Goal: Information Seeking & Learning: Learn about a topic

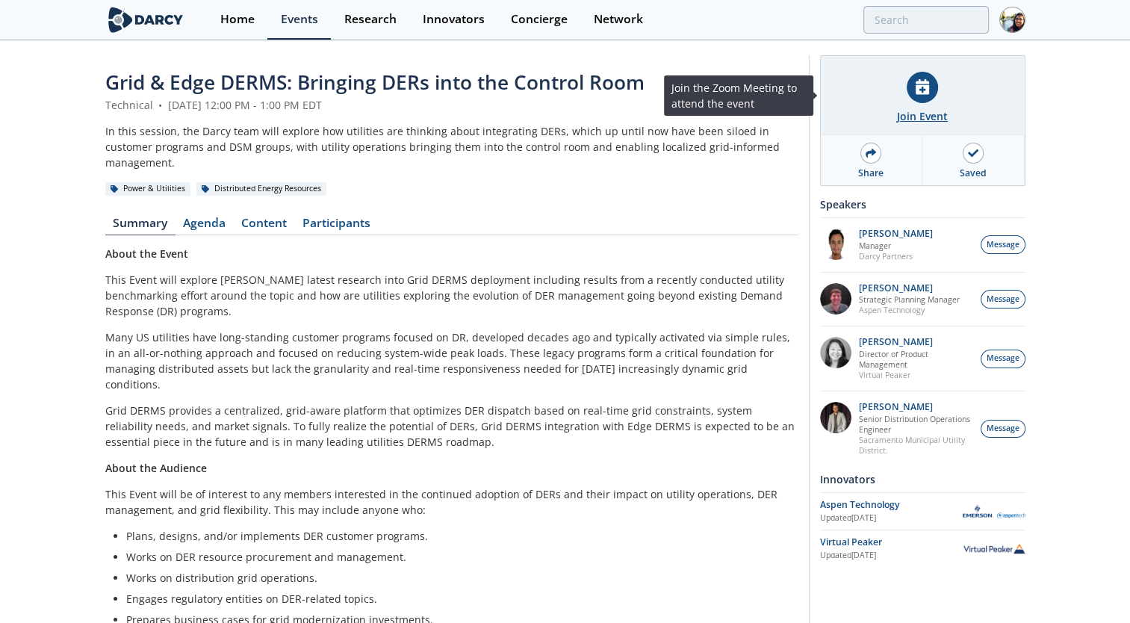
click at [935, 119] on div "Join Event" at bounding box center [922, 116] width 51 height 16
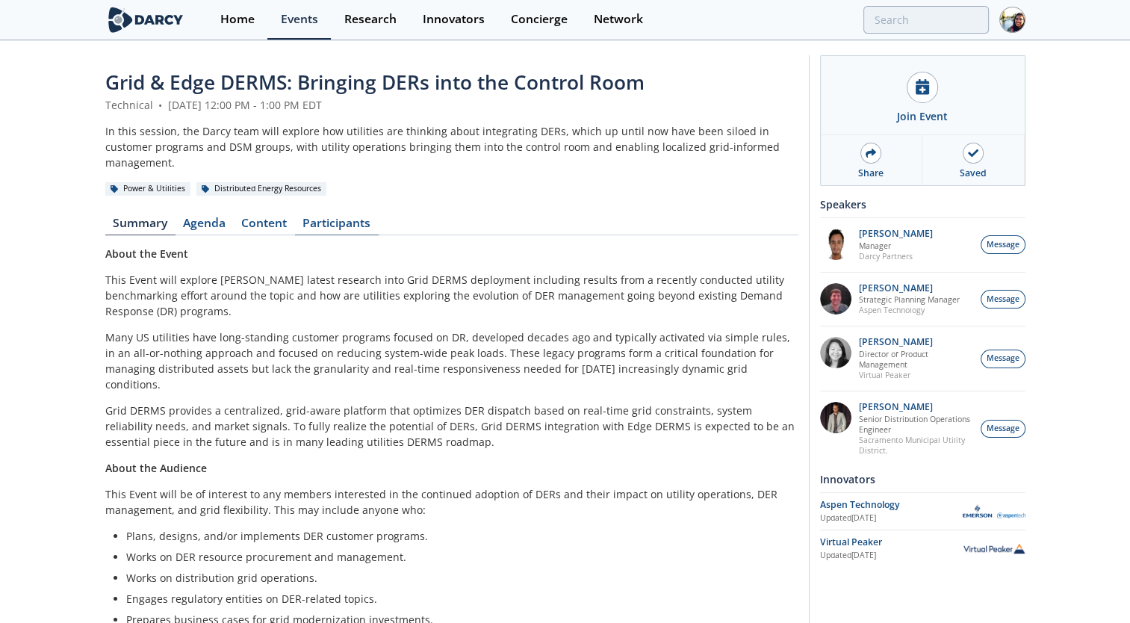
click at [312, 217] on link "Participants" at bounding box center [337, 226] width 84 height 18
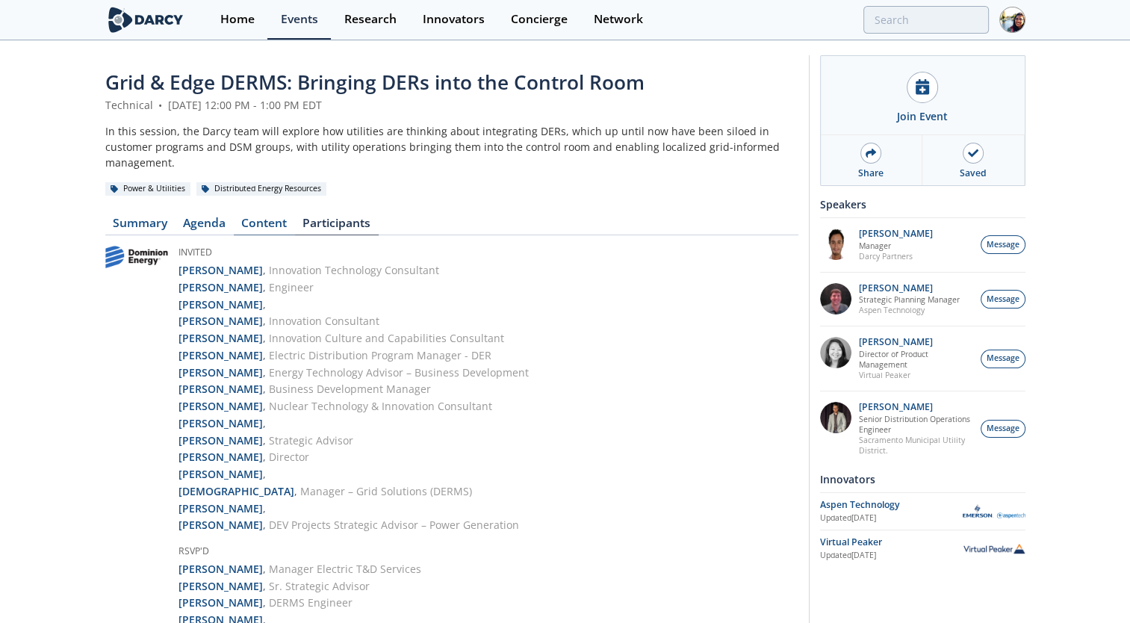
click at [273, 217] on link "Content" at bounding box center [264, 226] width 61 height 18
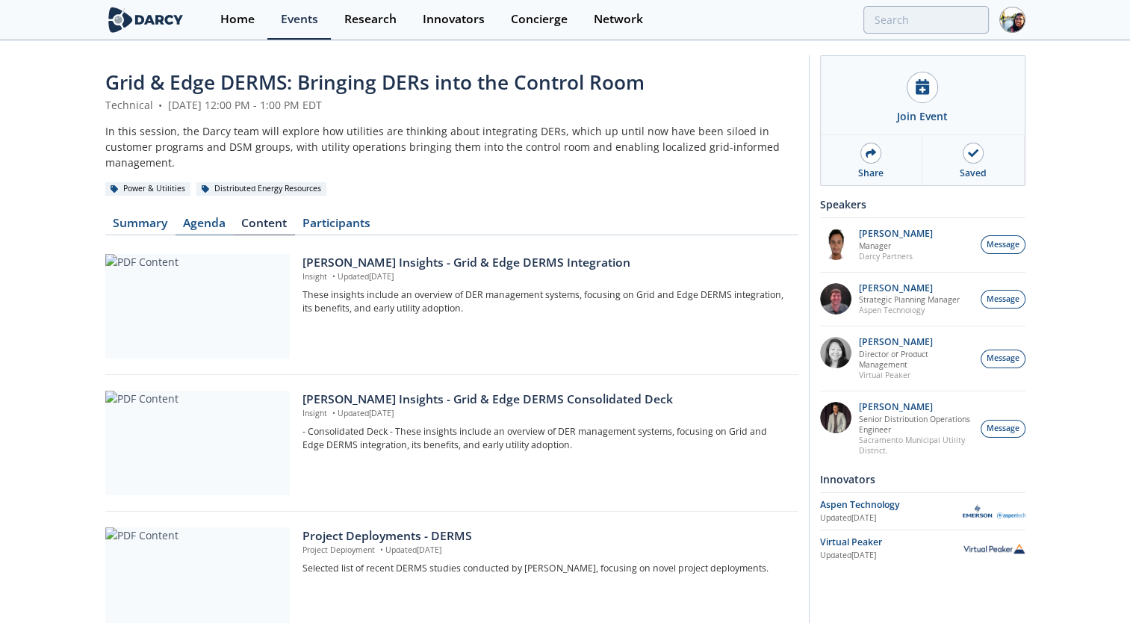
click at [220, 217] on link "Agenda" at bounding box center [205, 226] width 58 height 18
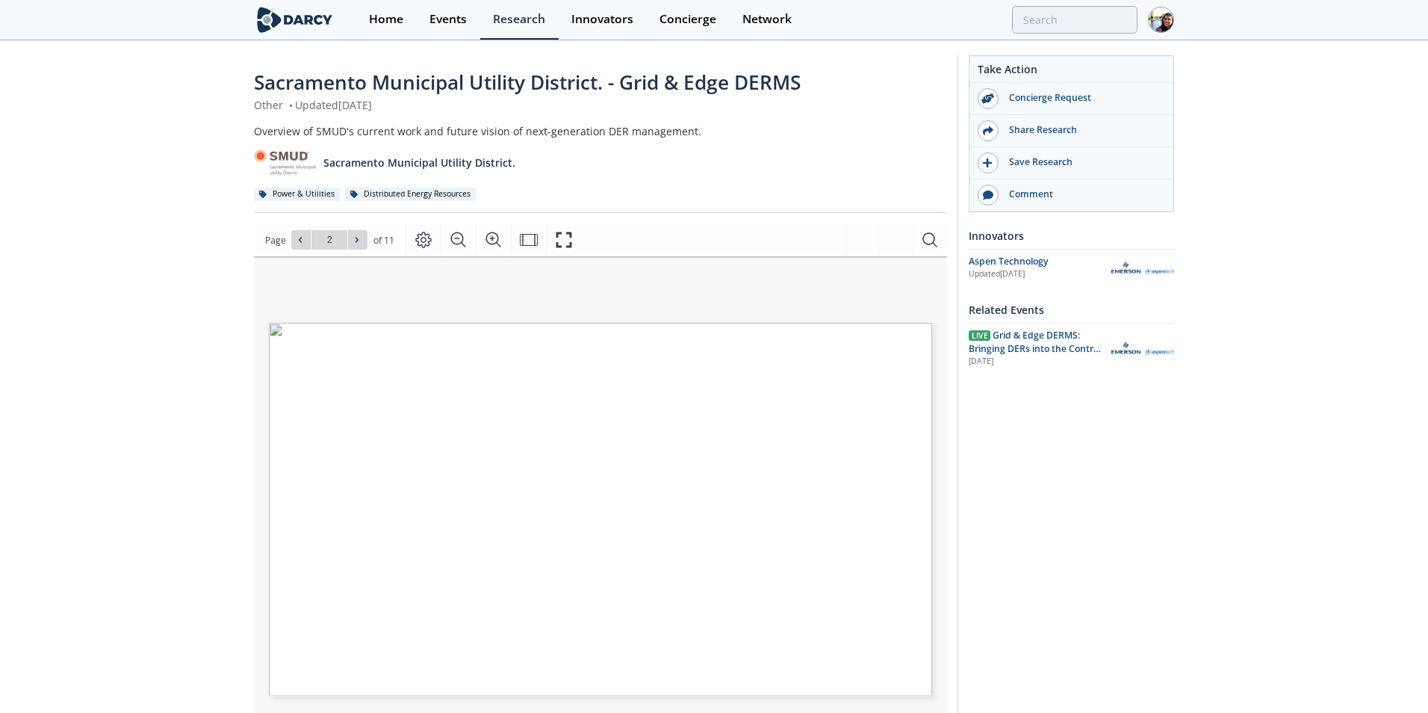
type input "3"
type input "4"
type input "5"
type input "6"
click at [1065, 508] on div "Take Action Concierge Request Share Research Save Research Comment Innovators U…" at bounding box center [1060, 565] width 217 height 1020
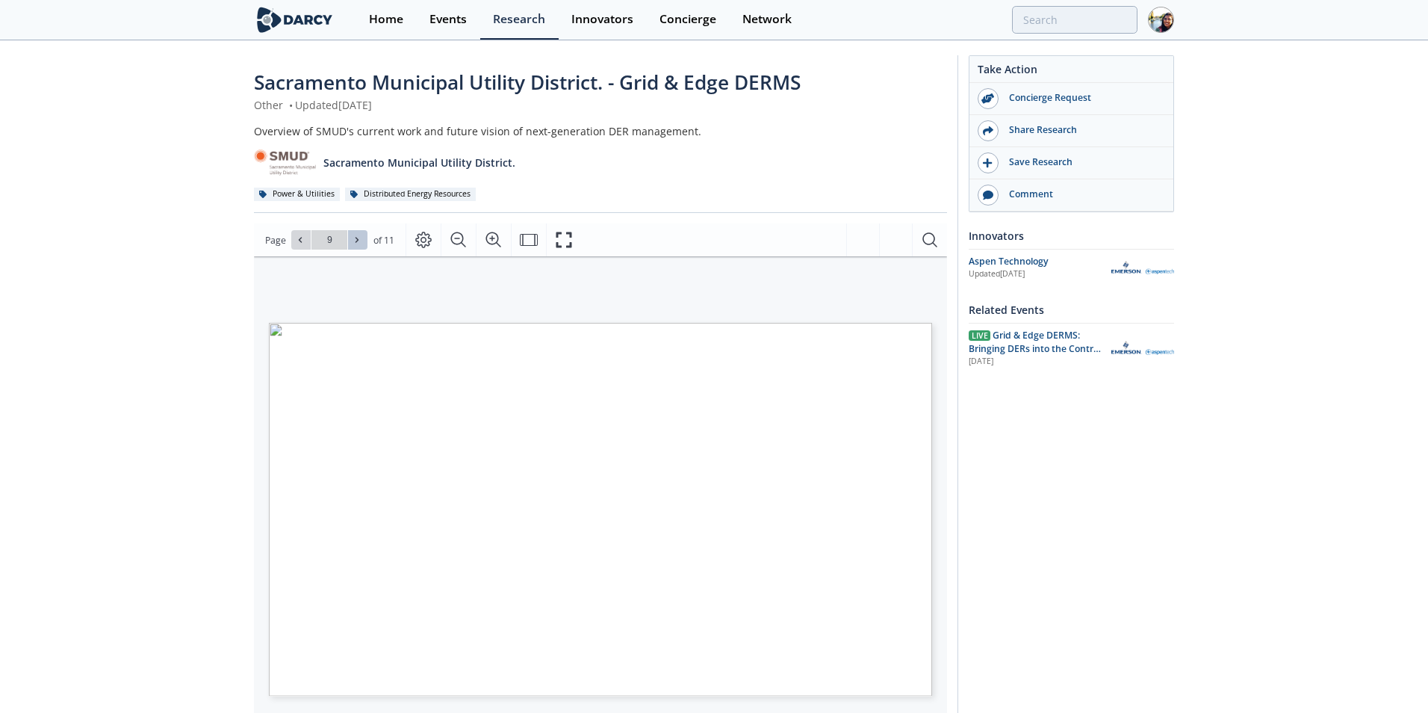
click at [363, 235] on button at bounding box center [357, 239] width 19 height 19
click at [299, 246] on button at bounding box center [300, 239] width 19 height 19
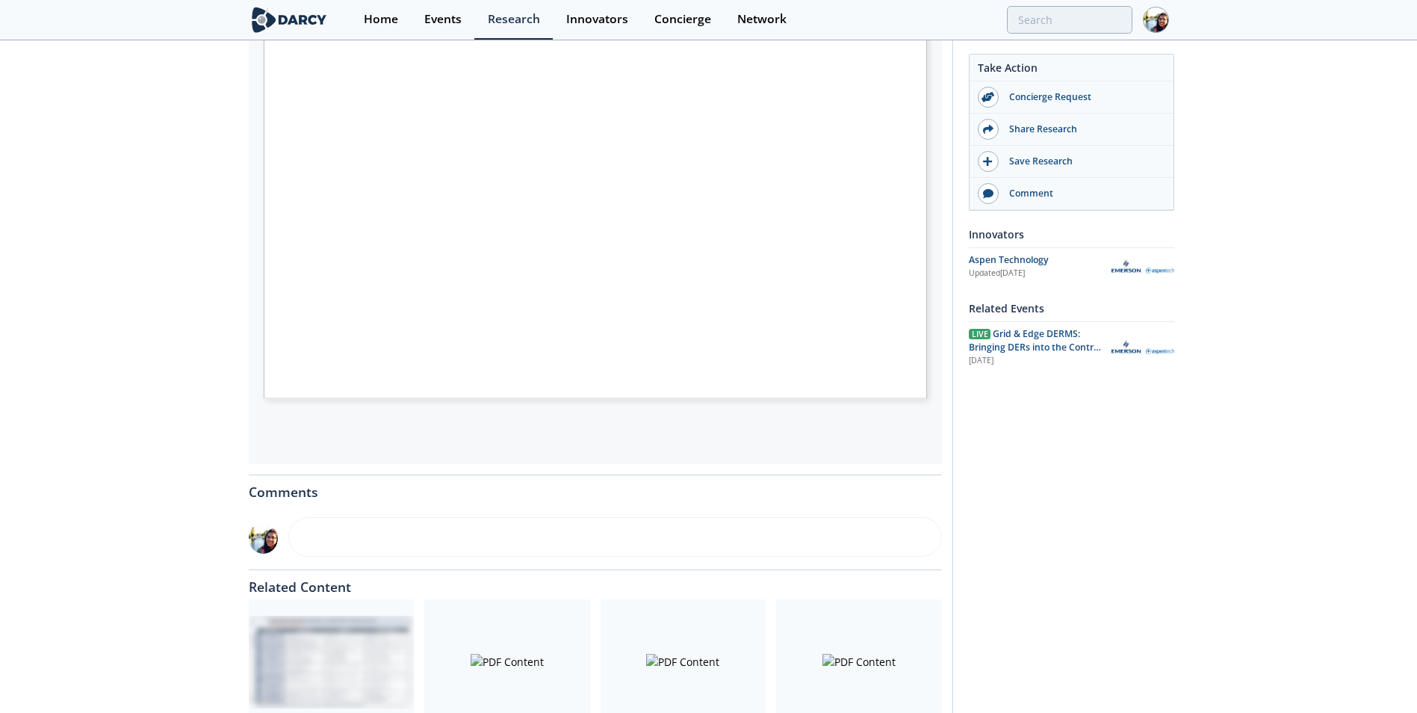
scroll to position [299, 0]
click at [612, 311] on span "Page 3" at bounding box center [963, 611] width 1321 height 659
type input "1"
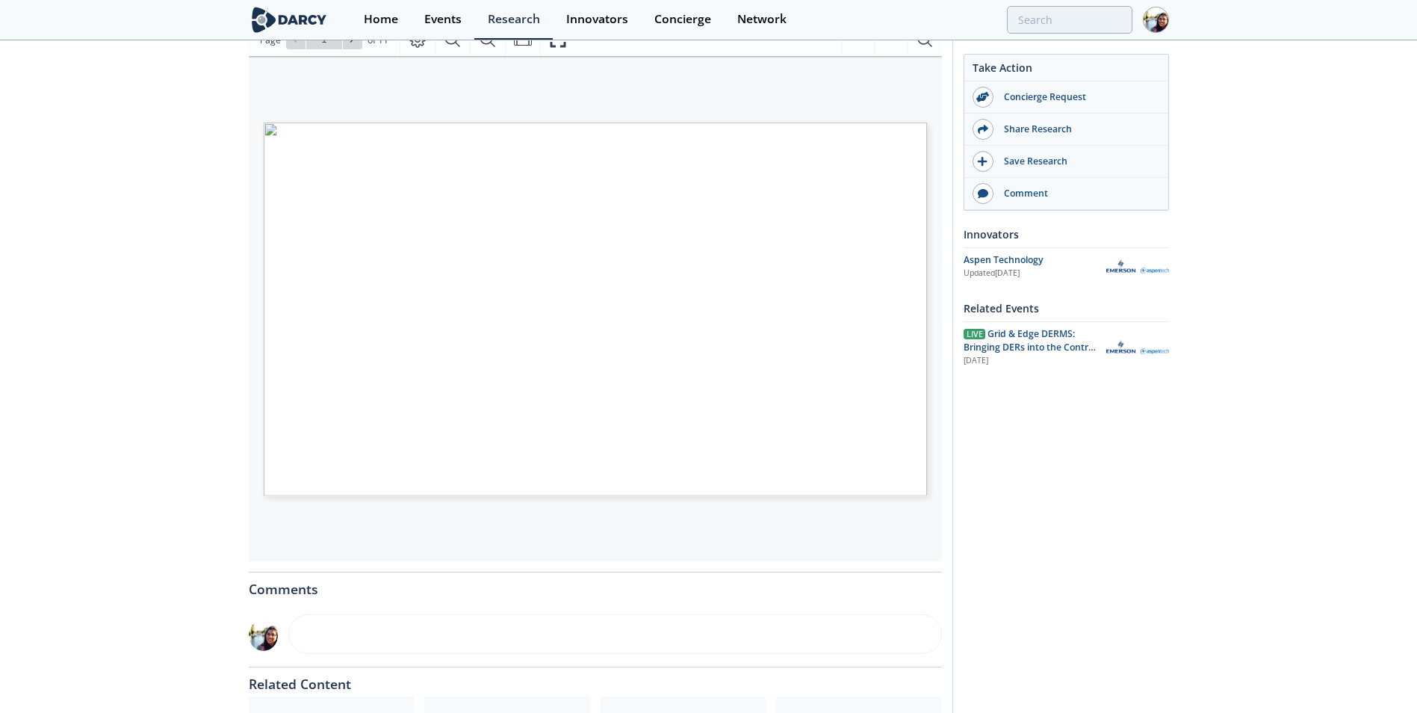
scroll to position [75, 0]
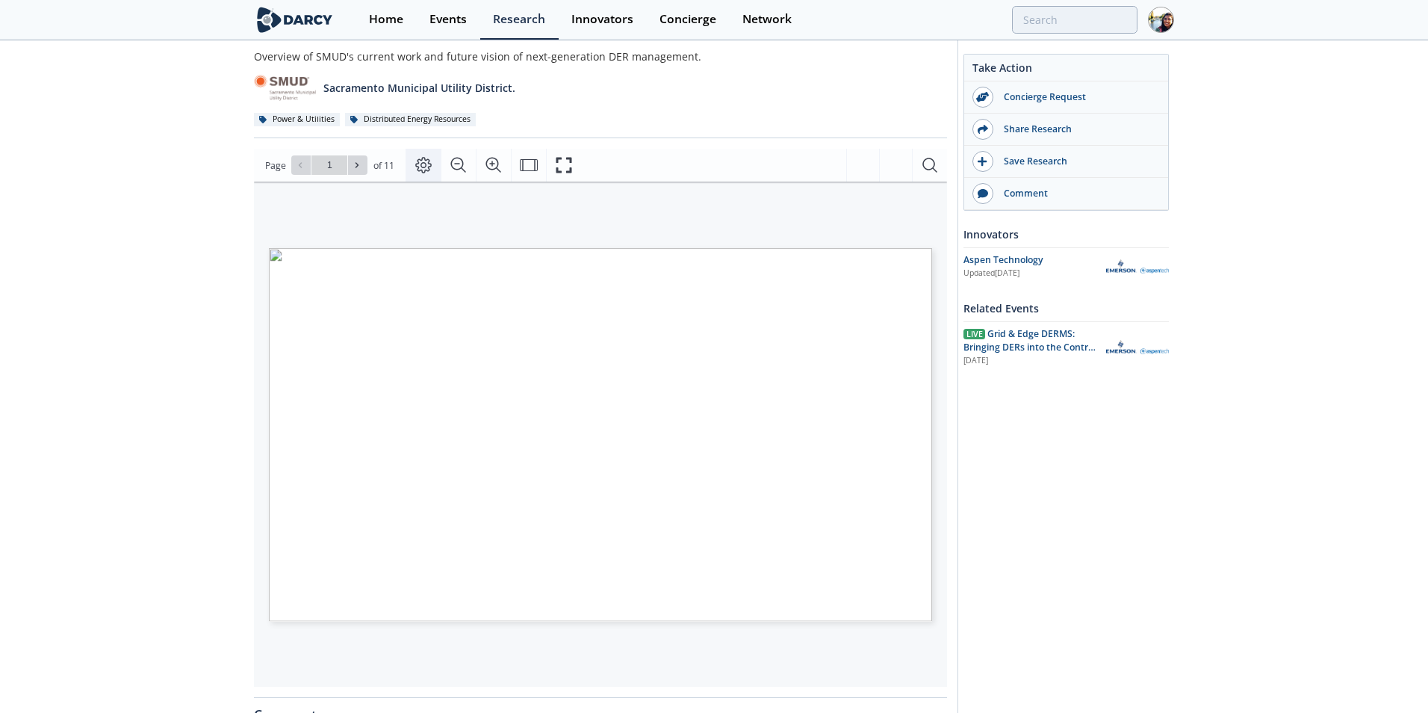
click at [422, 165] on icon "Page Layout" at bounding box center [424, 165] width 18 height 18
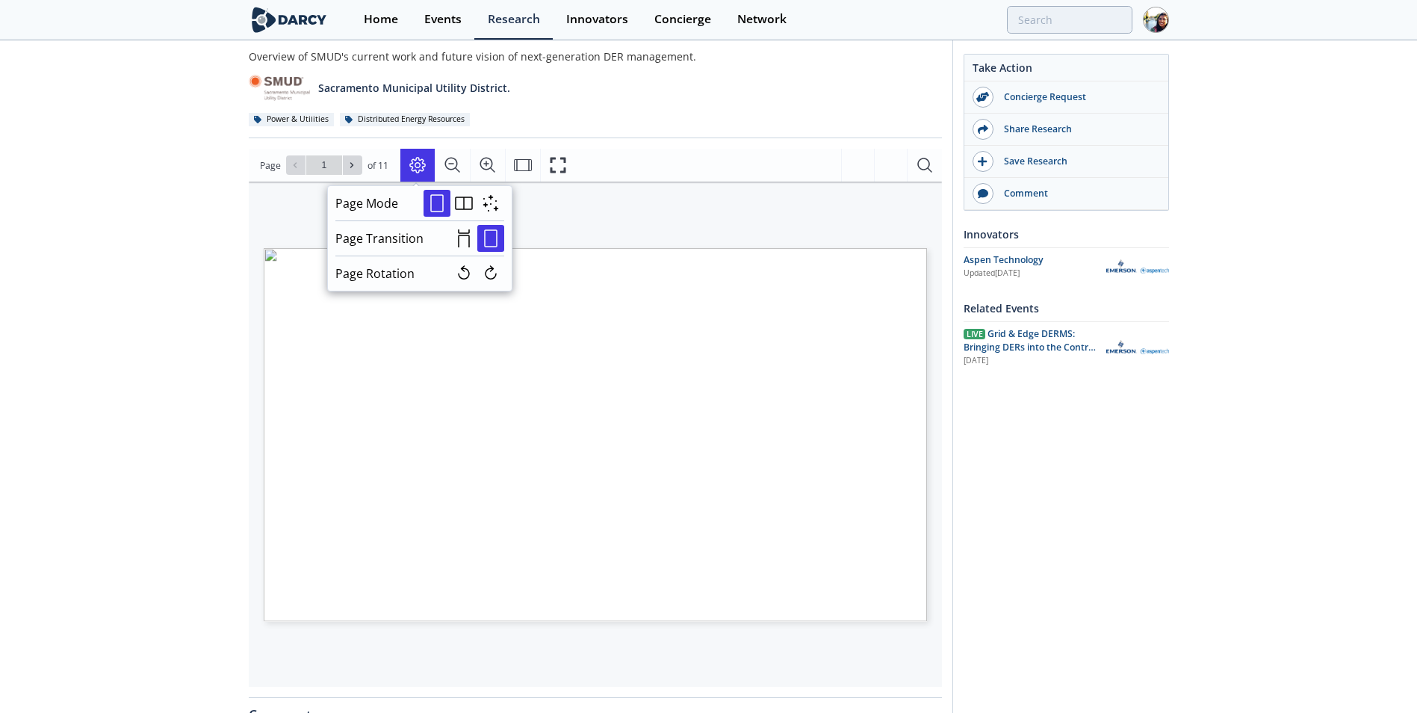
click at [53, 172] on div "Sacramento Municipal Utility District. - Grid & Edge DERMS Other • Updated Augu…" at bounding box center [708, 494] width 1417 height 1054
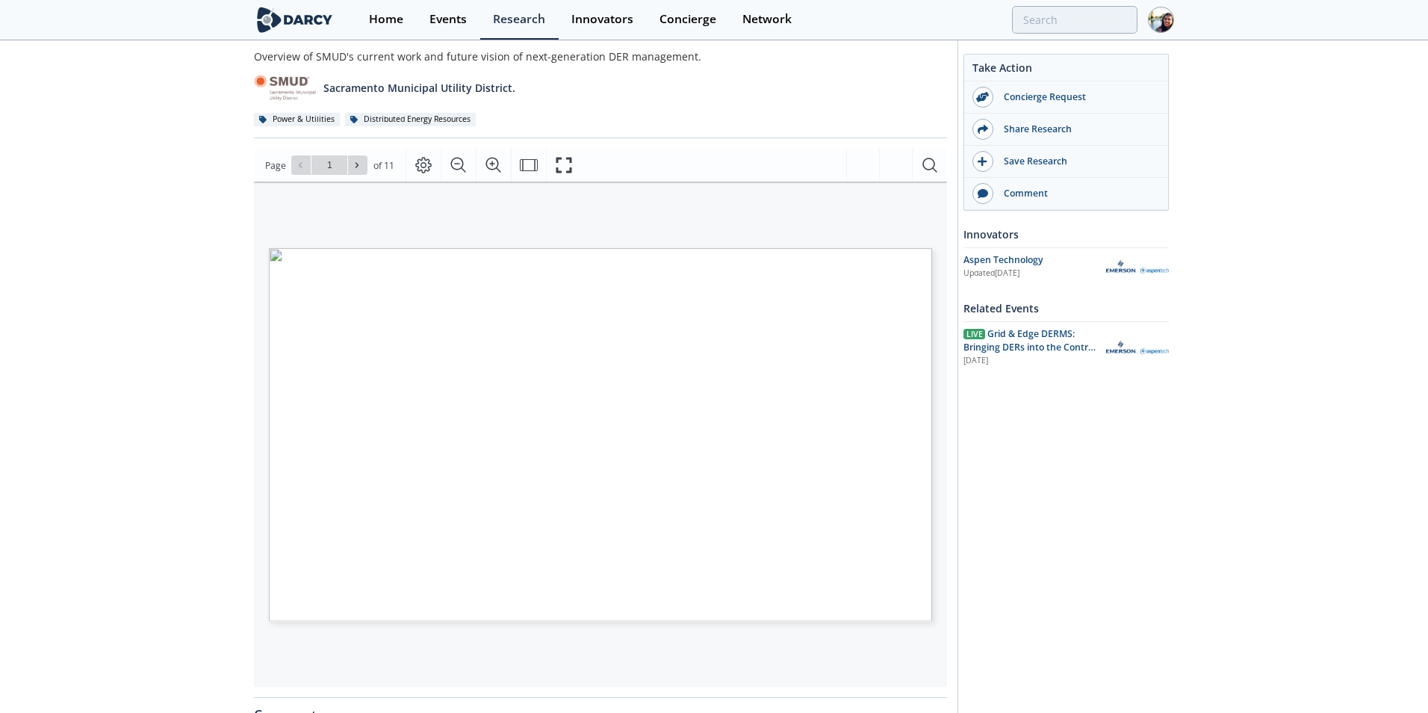
click at [423, 338] on span "Page 1" at bounding box center [950, 613] width 1321 height 659
click at [560, 169] on icon "Fullscreen" at bounding box center [564, 165] width 18 height 18
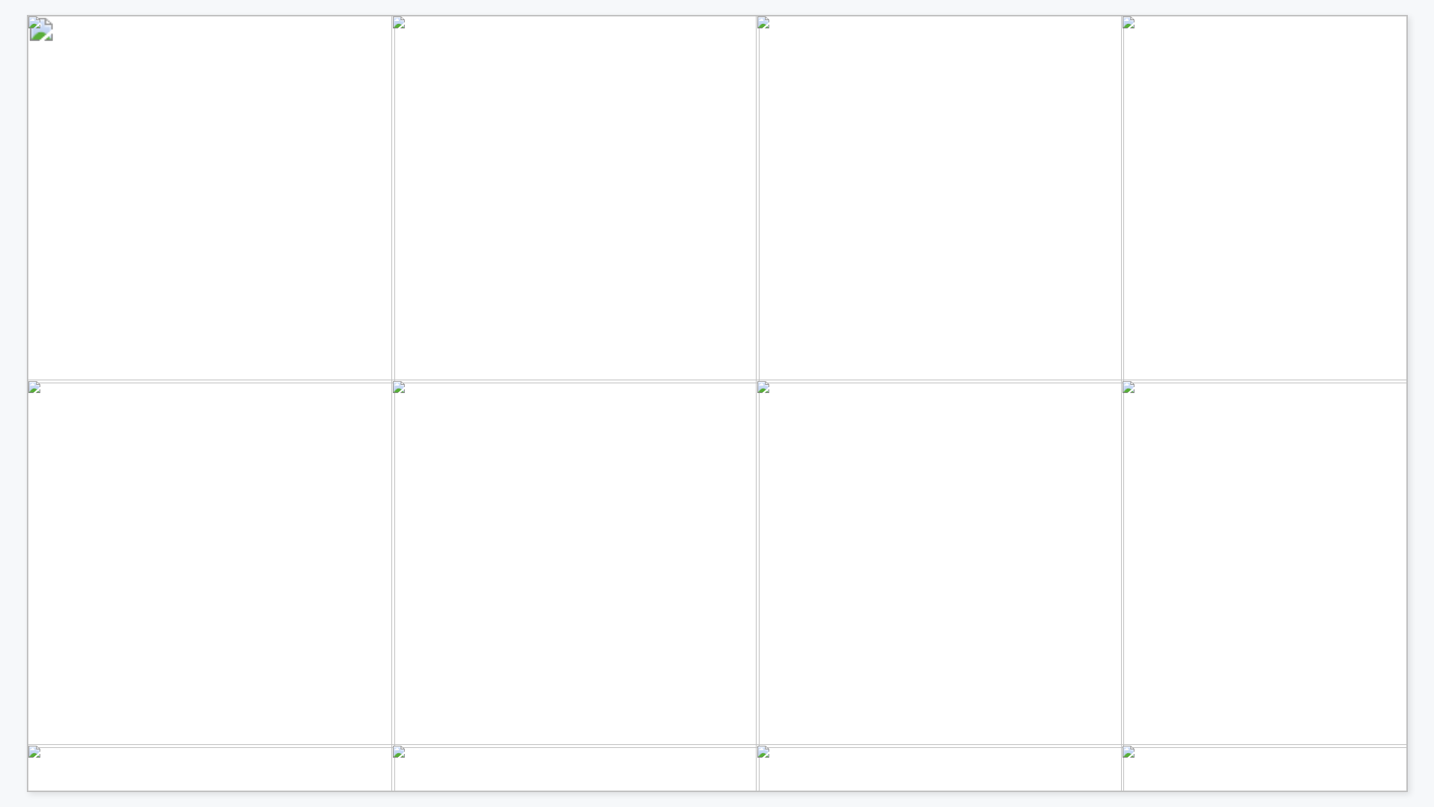
drag, startPoint x: 853, startPoint y: 260, endPoint x: 934, endPoint y: 80, distance: 197.6
click at [934, 80] on div "SMUD’s DERMS Journey Darcy Partners Virtual Event August 21, 2025" at bounding box center [1357, 763] width 2660 height 1496
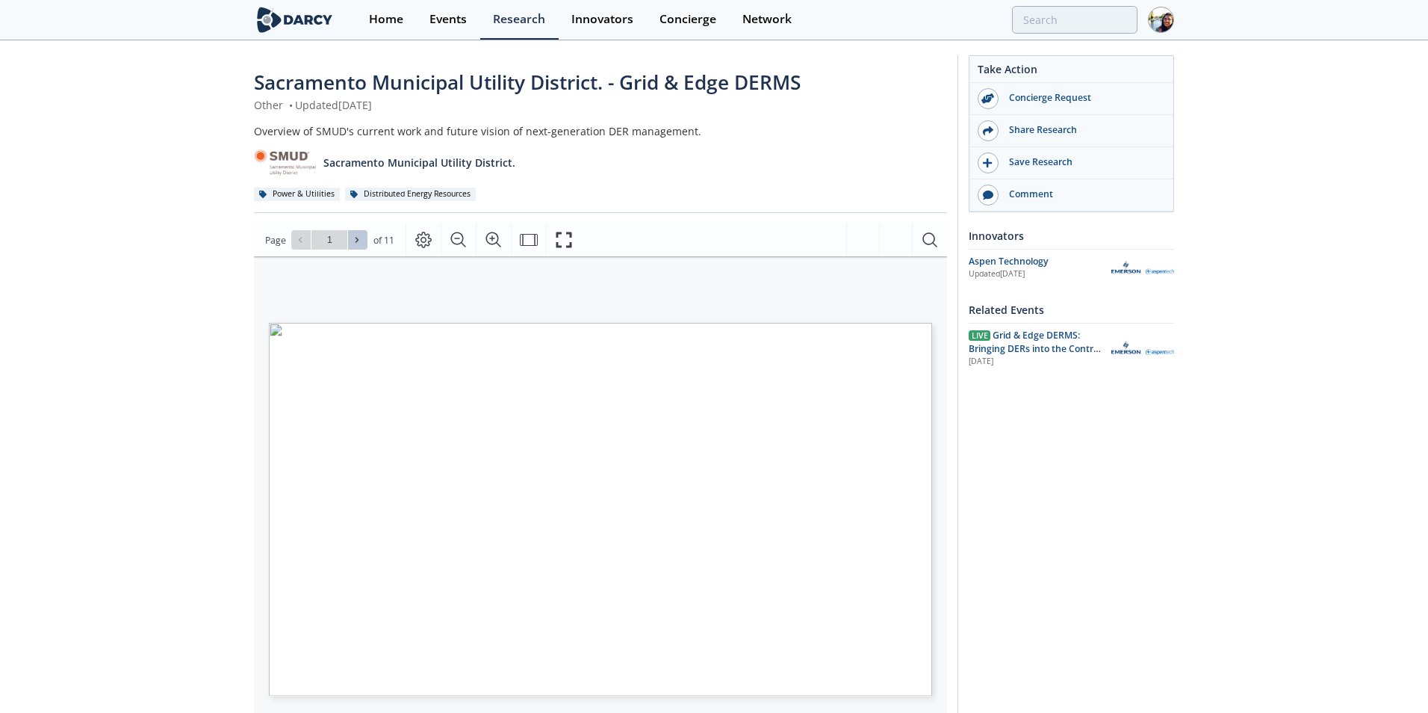
click at [362, 244] on button at bounding box center [357, 239] width 19 height 19
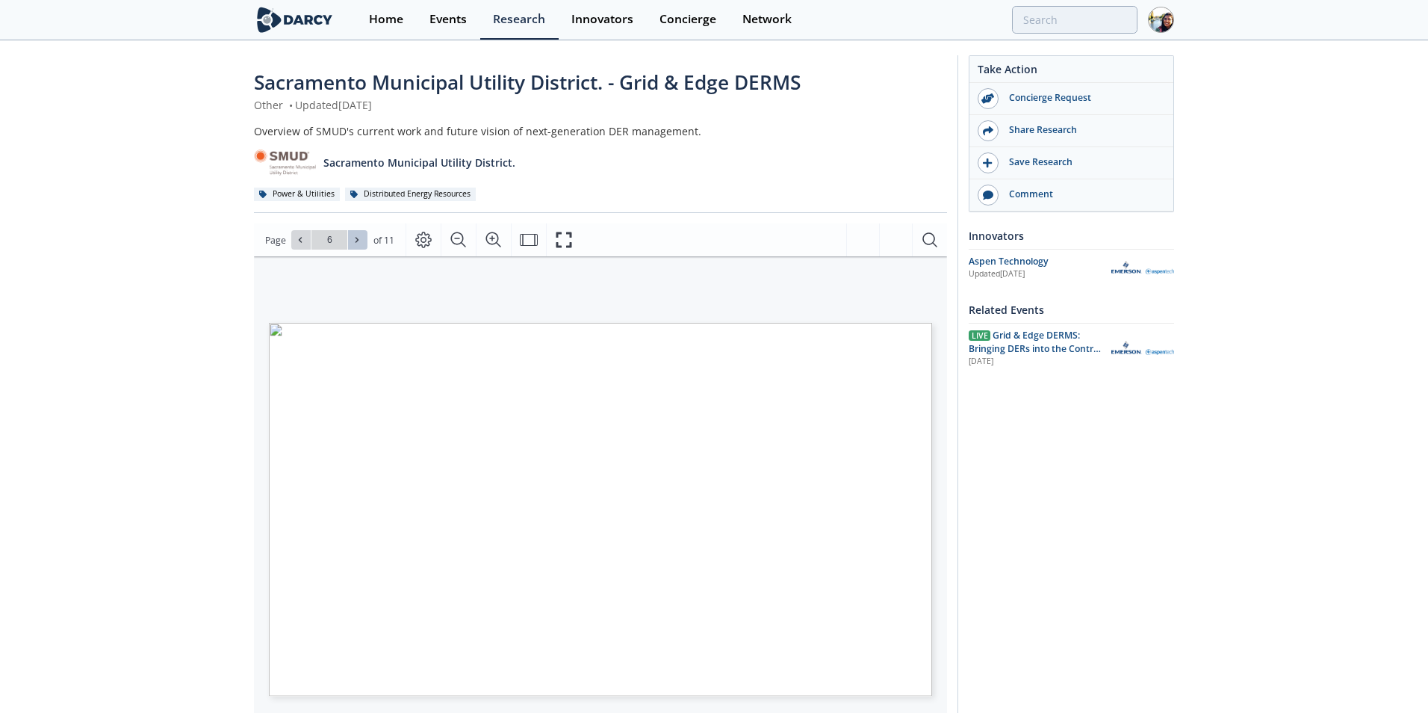
click at [362, 244] on button at bounding box center [357, 239] width 19 height 19
click at [353, 249] on button at bounding box center [357, 239] width 19 height 19
type input "9"
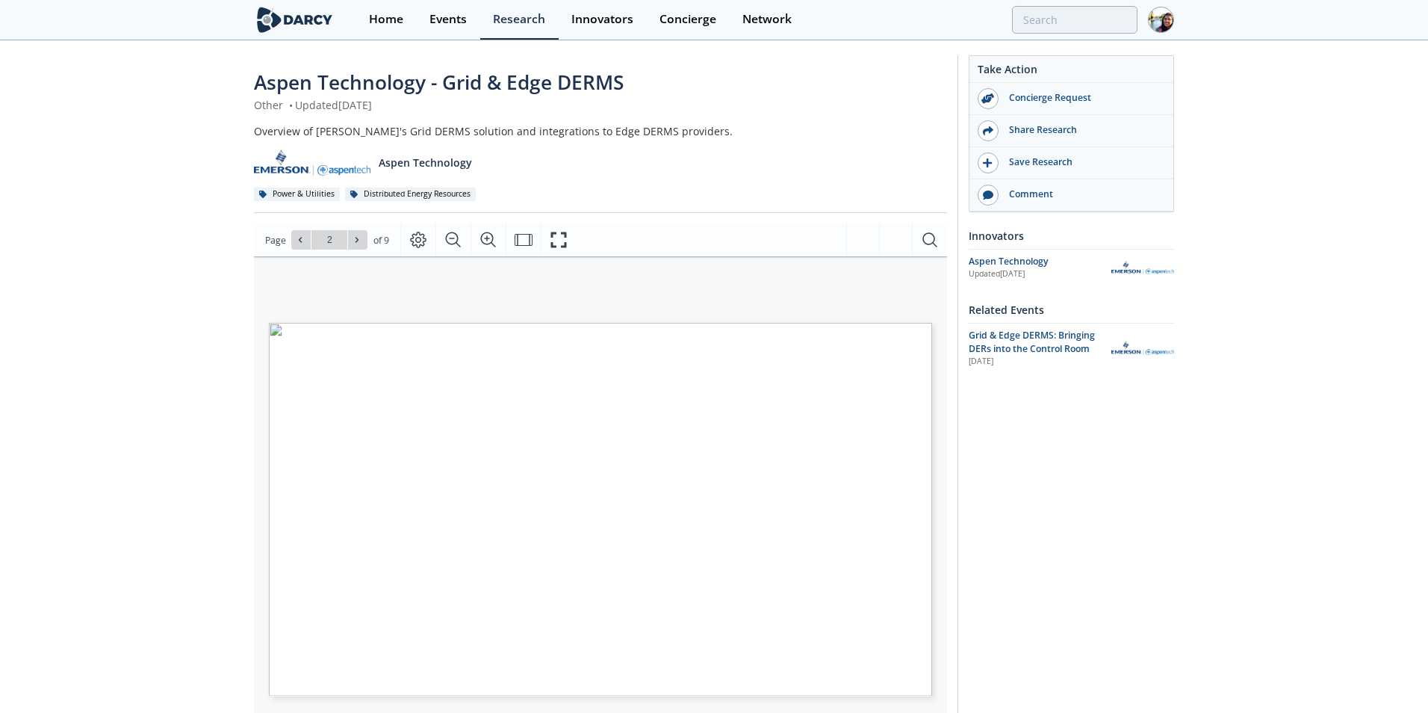
type input "1"
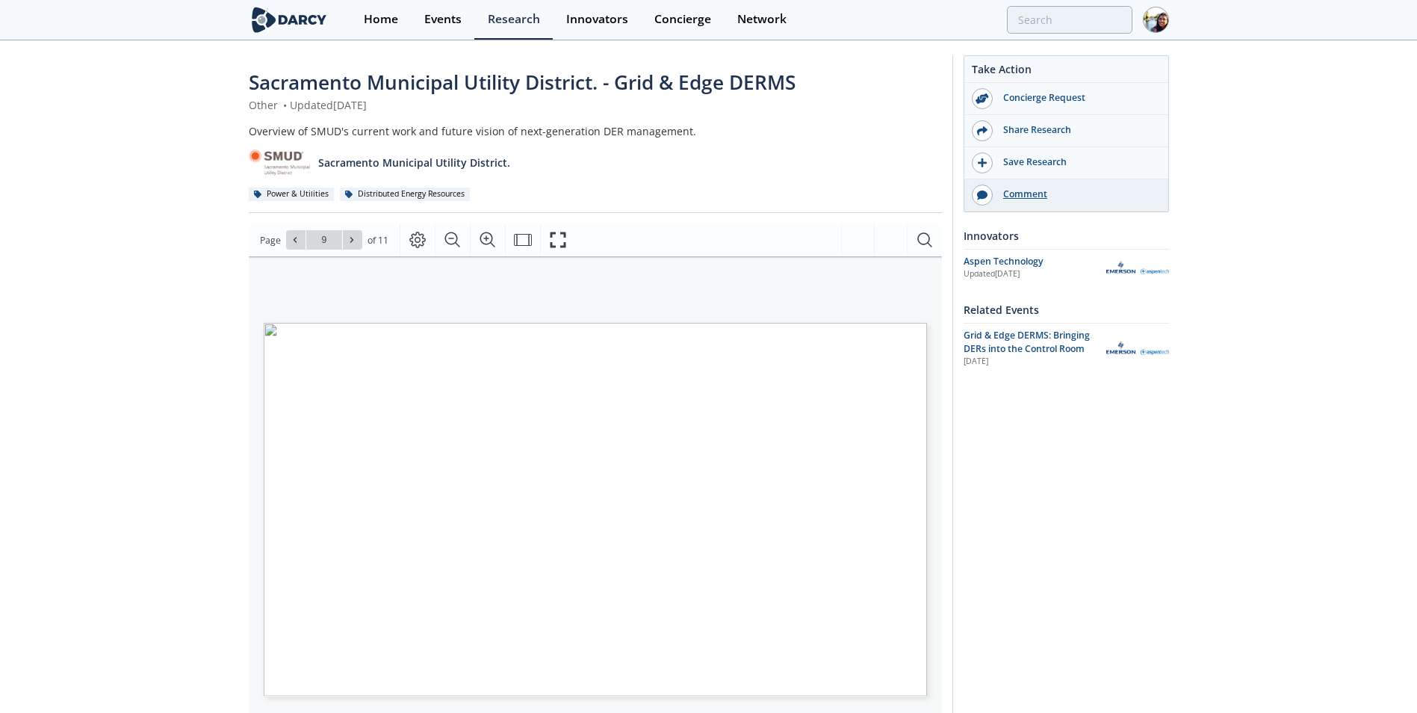
click at [1020, 196] on div "Comment" at bounding box center [1076, 193] width 167 height 13
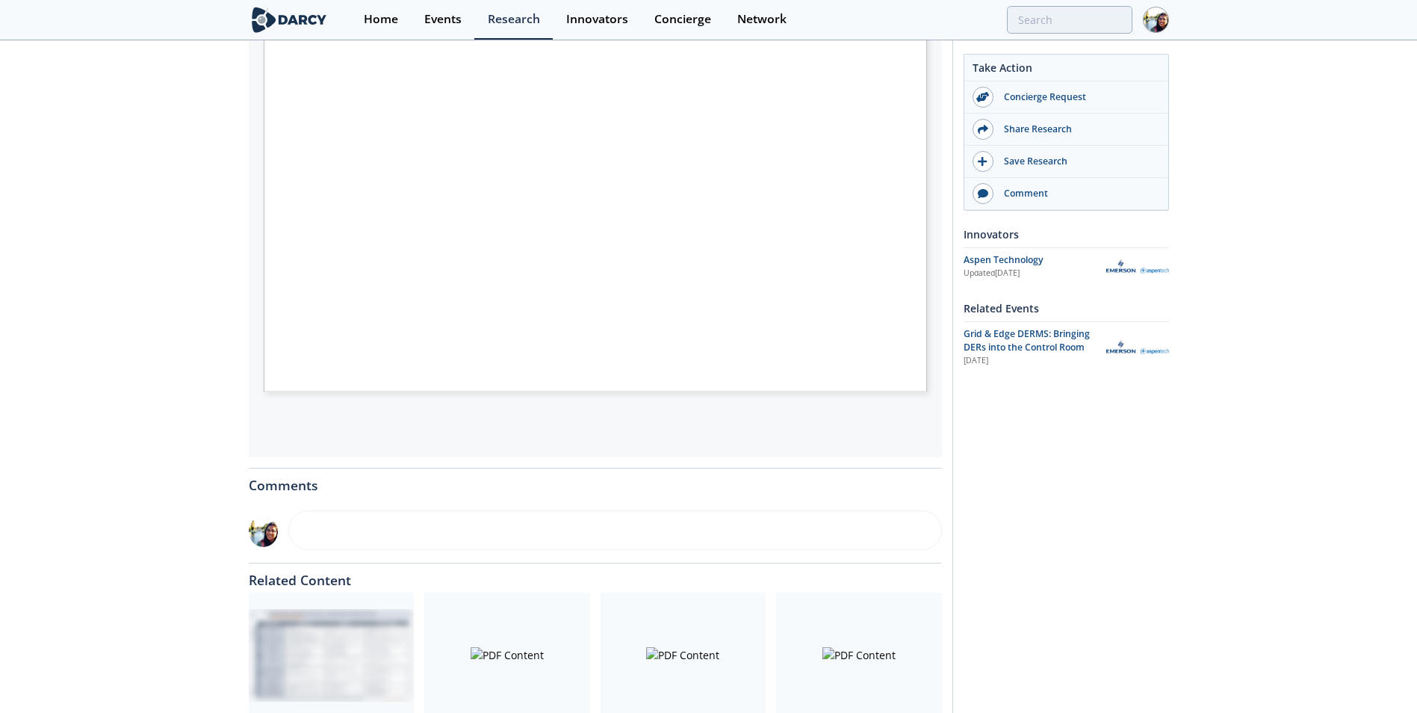
scroll to position [45, 0]
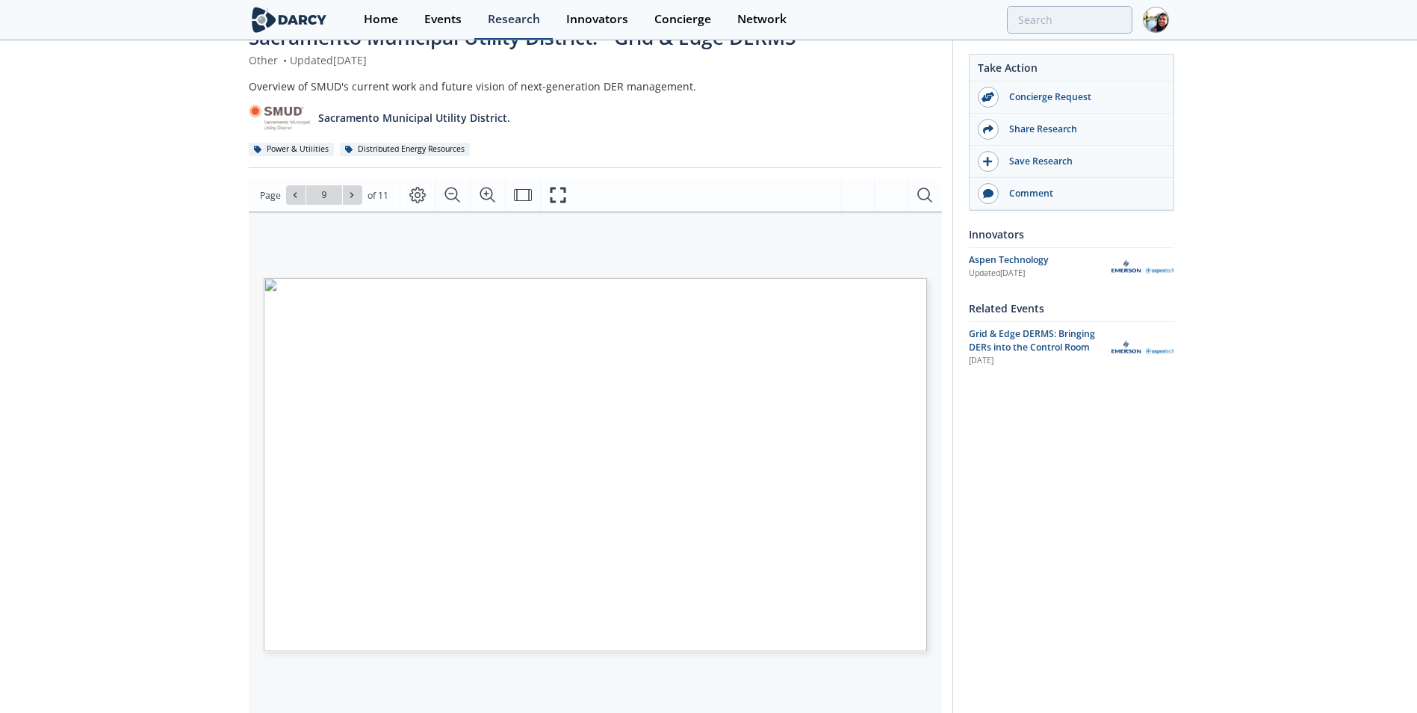
click at [538, 39] on link "Research" at bounding box center [513, 20] width 78 height 40
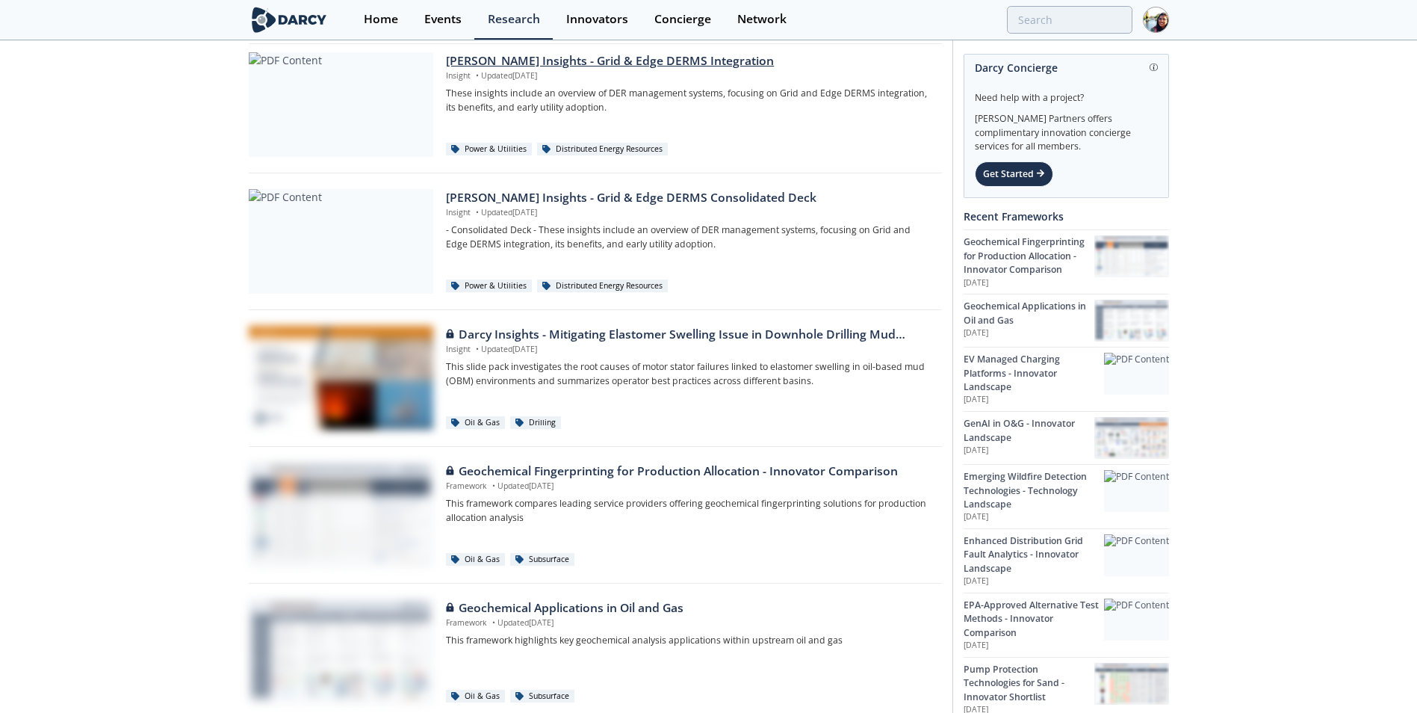
click at [512, 66] on div "Darcy Insights - Grid & Edge DERMS Integration" at bounding box center [688, 61] width 485 height 18
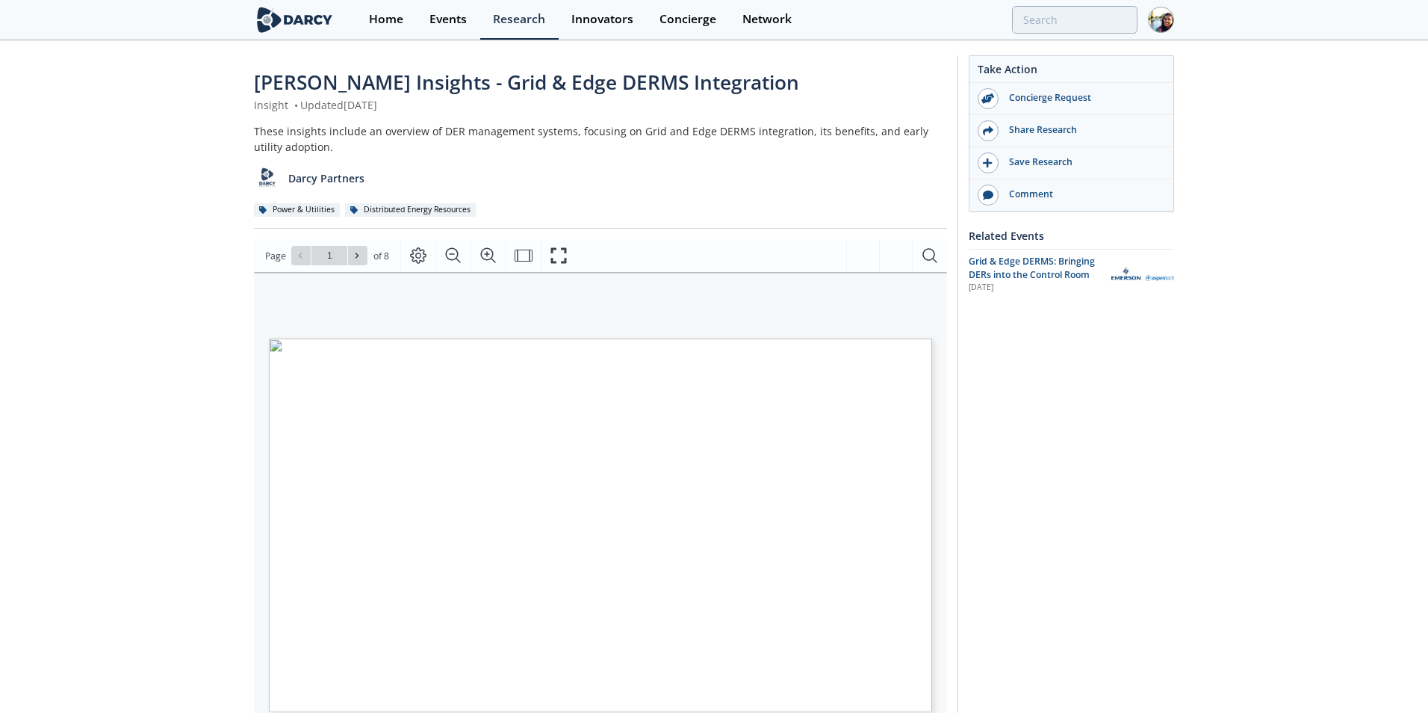
type input "2"
type input "3"
click at [360, 262] on button at bounding box center [357, 255] width 19 height 19
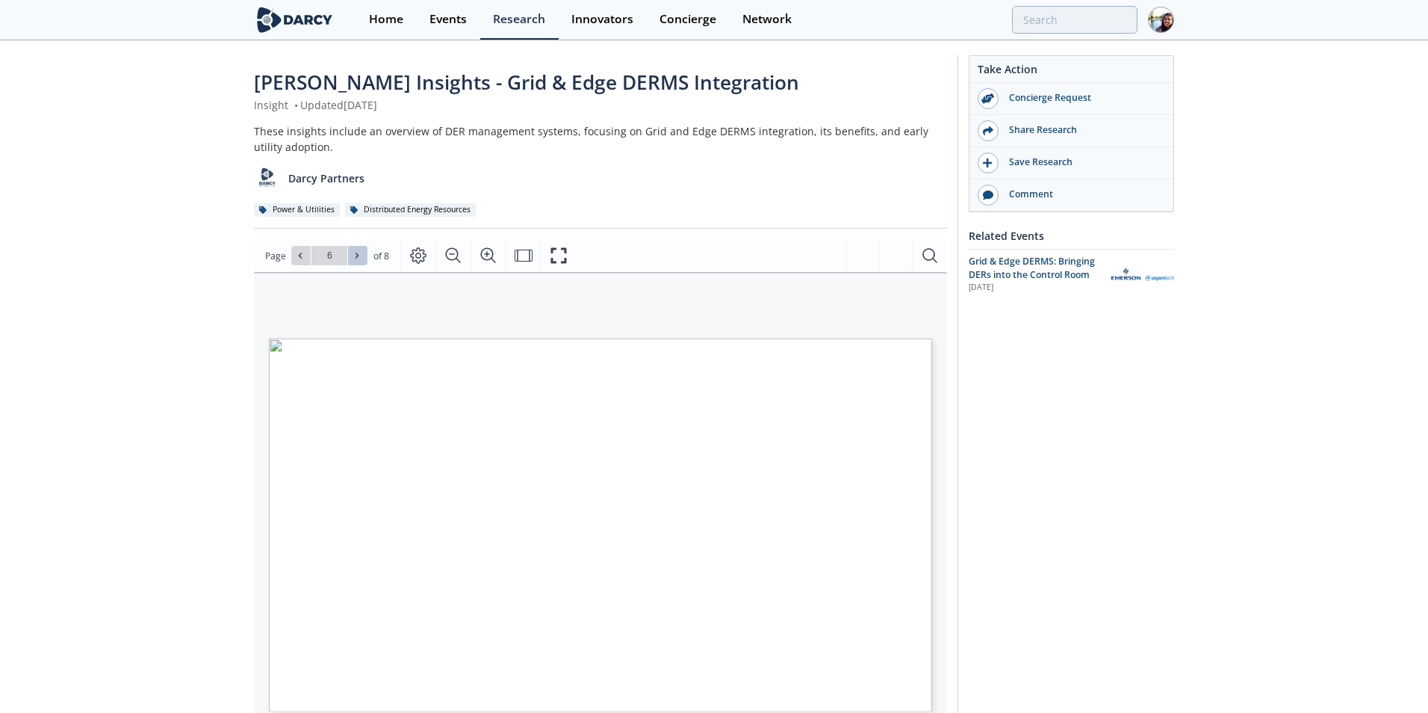
click at [360, 262] on button at bounding box center [357, 255] width 19 height 19
type input "8"
click at [360, 262] on div "Go to Page 8" at bounding box center [329, 255] width 76 height 19
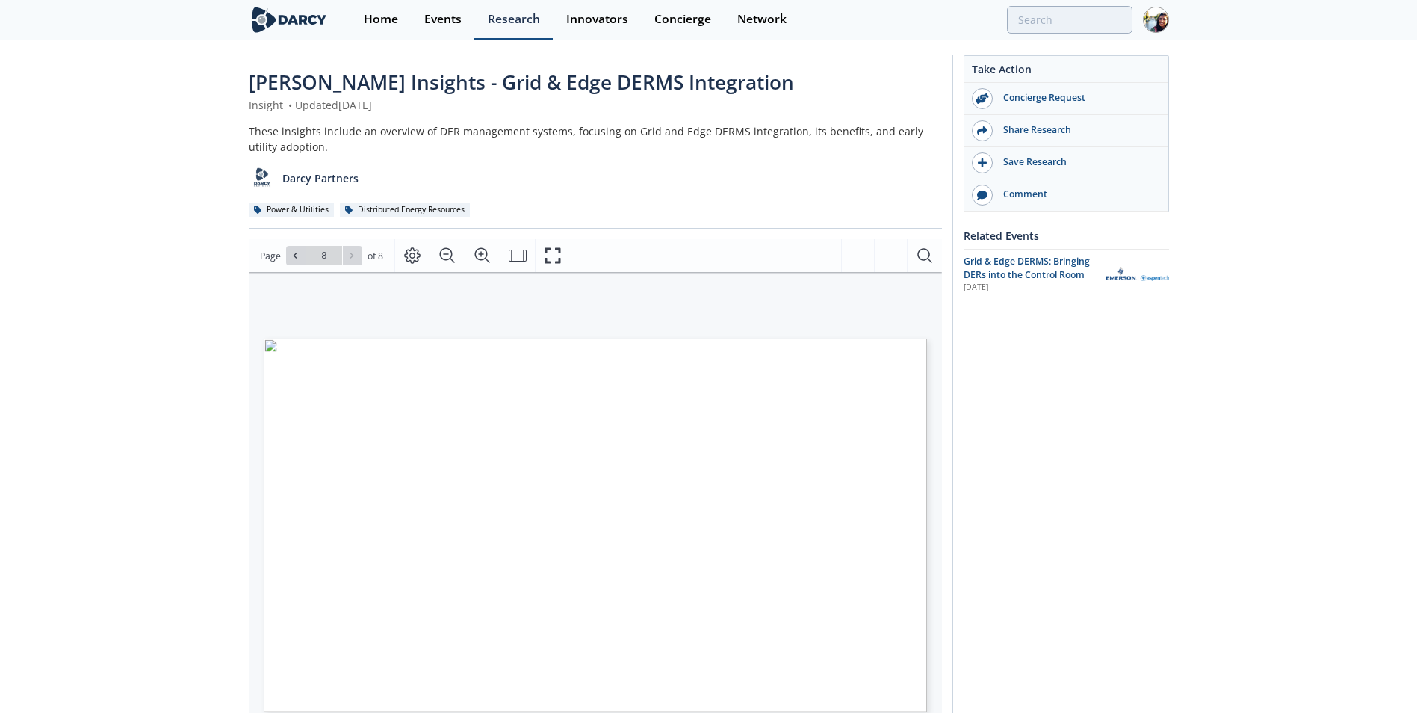
click at [536, 28] on link "Research" at bounding box center [513, 20] width 78 height 40
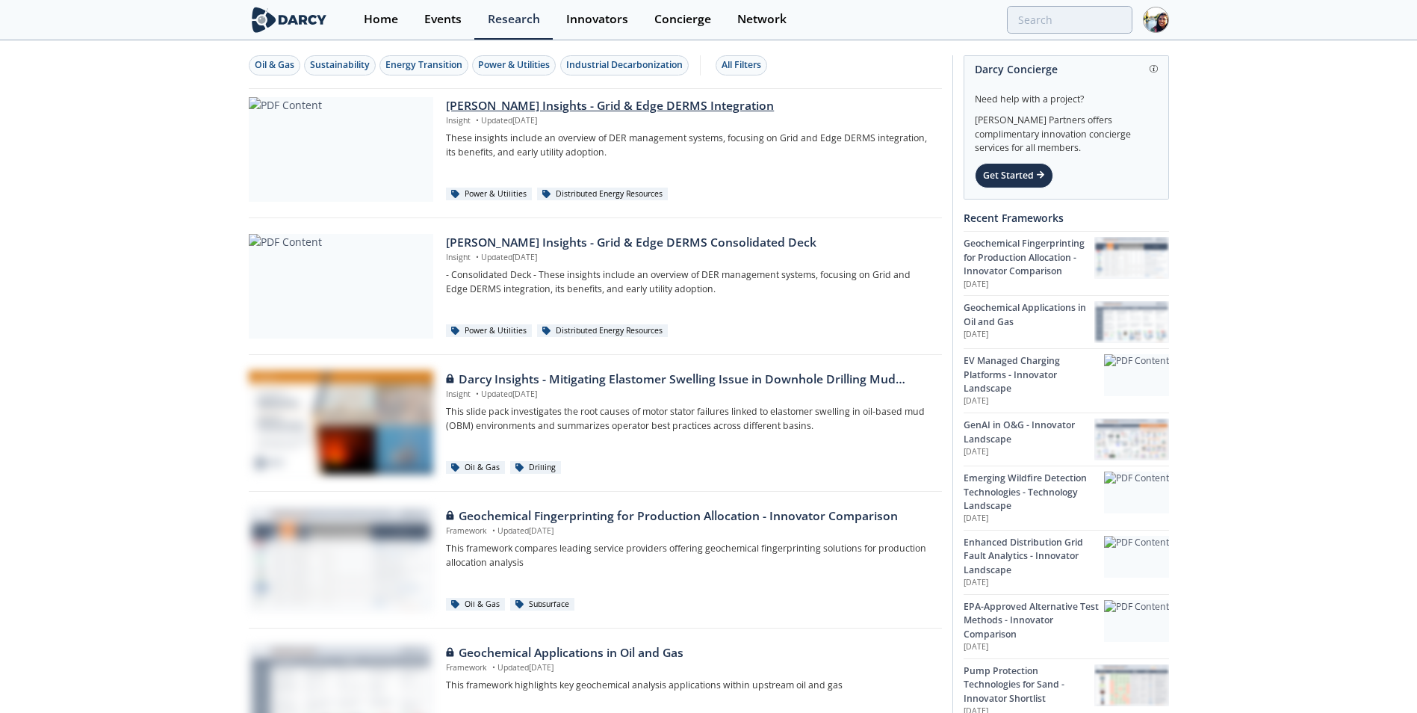
click at [537, 106] on div "Darcy Insights - Grid & Edge DERMS Integration" at bounding box center [688, 106] width 485 height 18
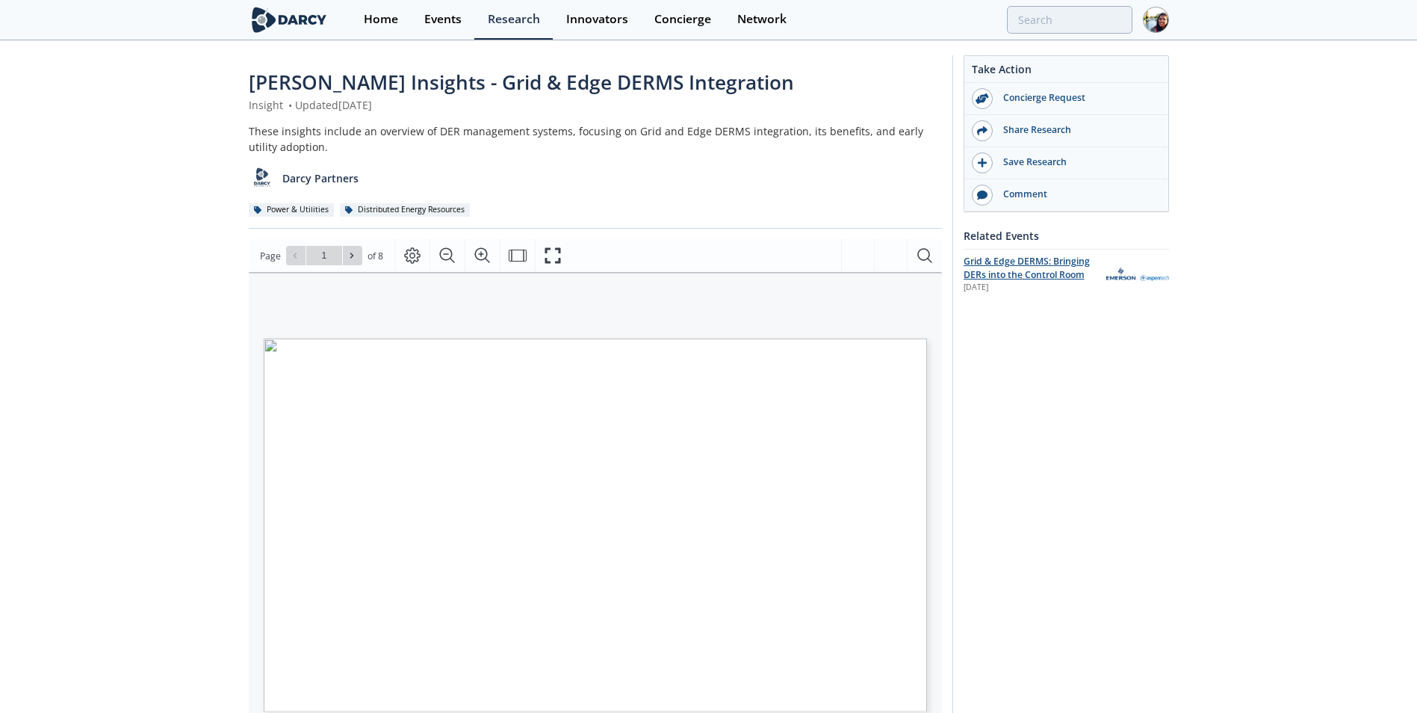
click at [1052, 279] on span "Grid & Edge DERMS: Bringing DERs into the Control Room" at bounding box center [1027, 268] width 126 height 26
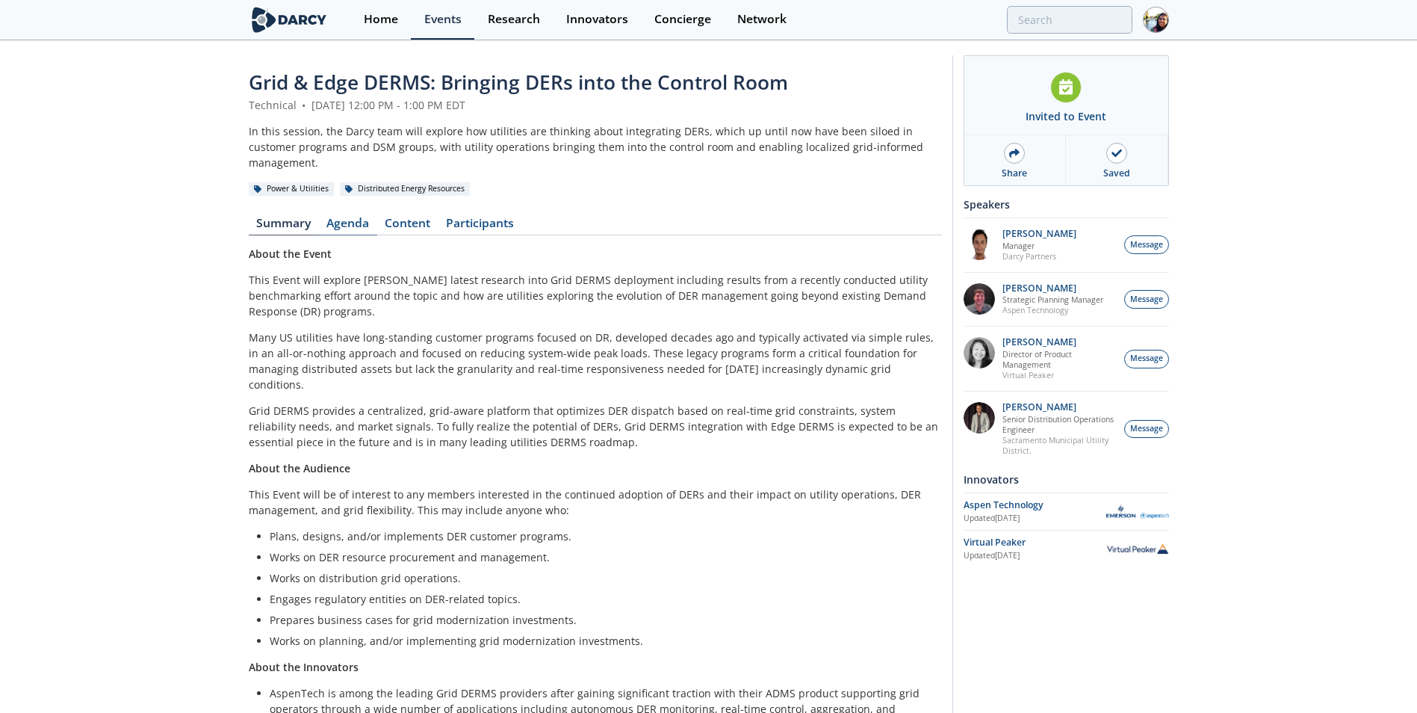
click at [355, 217] on link "Agenda" at bounding box center [348, 226] width 58 height 18
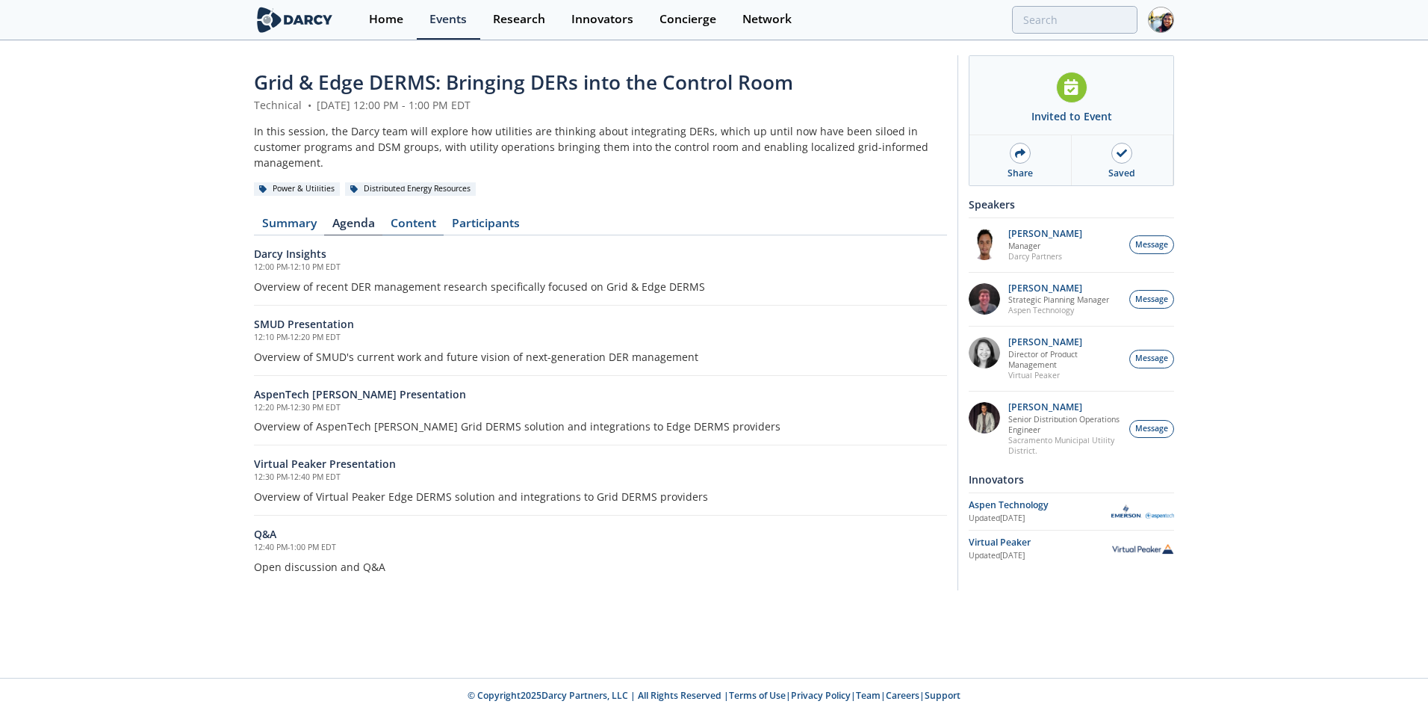
click at [415, 217] on link "Content" at bounding box center [412, 226] width 61 height 18
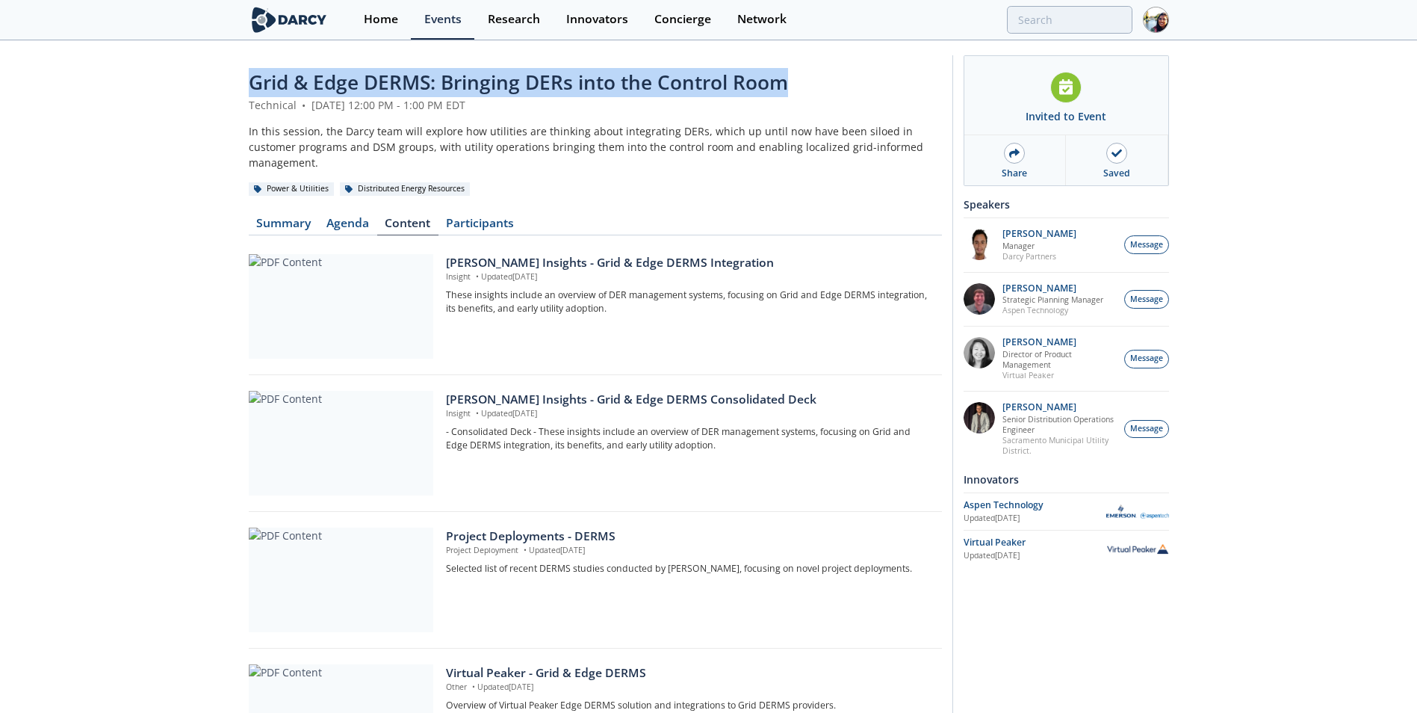
drag, startPoint x: 803, startPoint y: 75, endPoint x: 219, endPoint y: 93, distance: 584.4
click at [219, 93] on div "Grid & Edge DERMS: Bringing DERs into the Control Room Technical • August 21, 2…" at bounding box center [708, 622] width 1417 height 1160
copy span "Grid & Edge DERMS: Bringing DERs into the Control Room"
